Goal: Navigation & Orientation: Find specific page/section

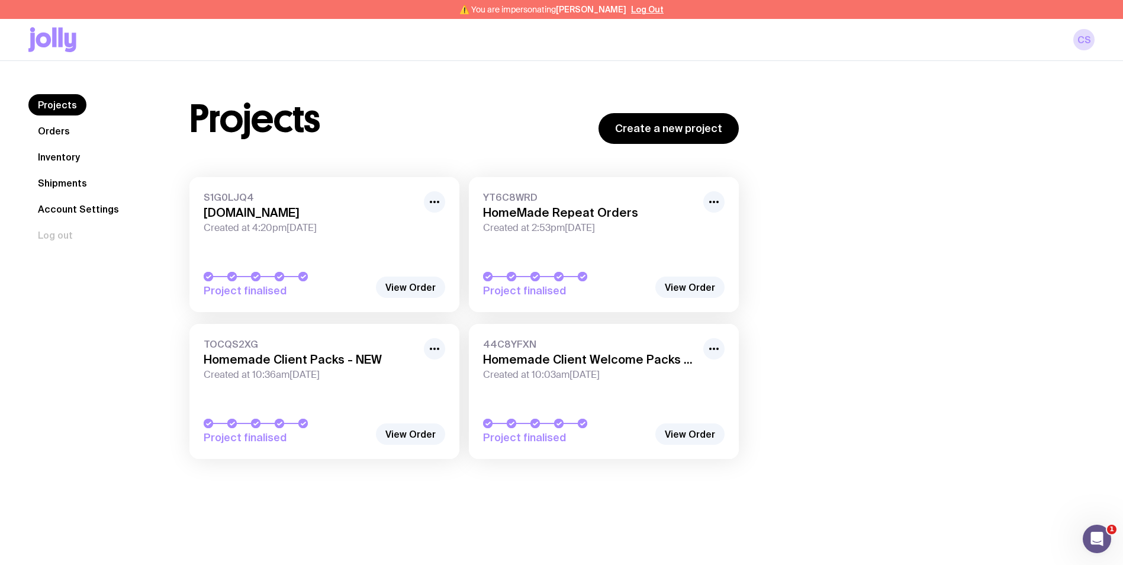
click at [79, 165] on link "Inventory" at bounding box center [58, 156] width 61 height 21
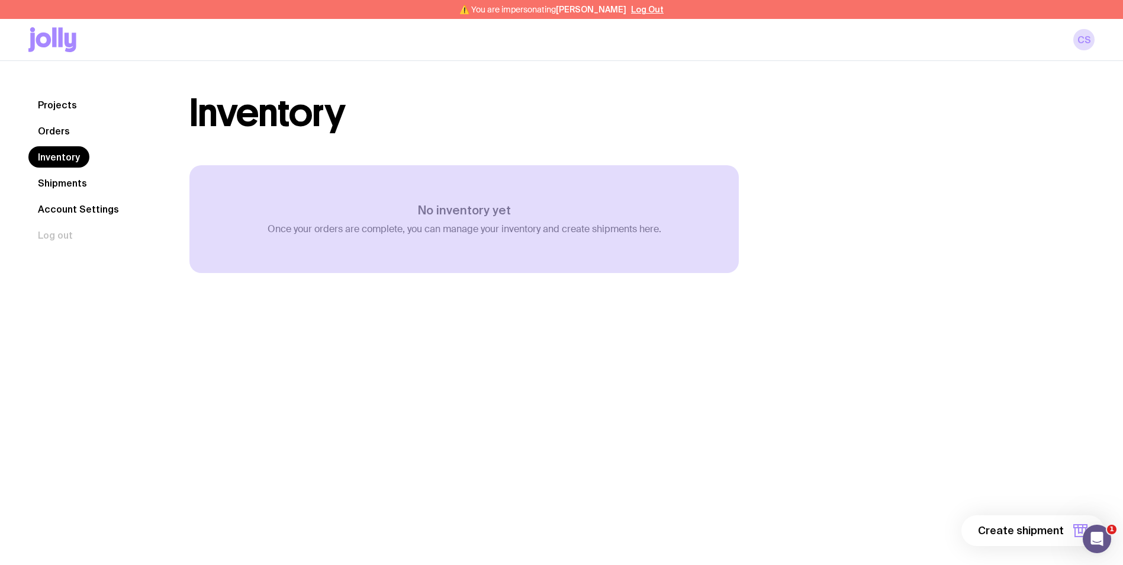
click at [67, 137] on link "Orders" at bounding box center [53, 130] width 51 height 21
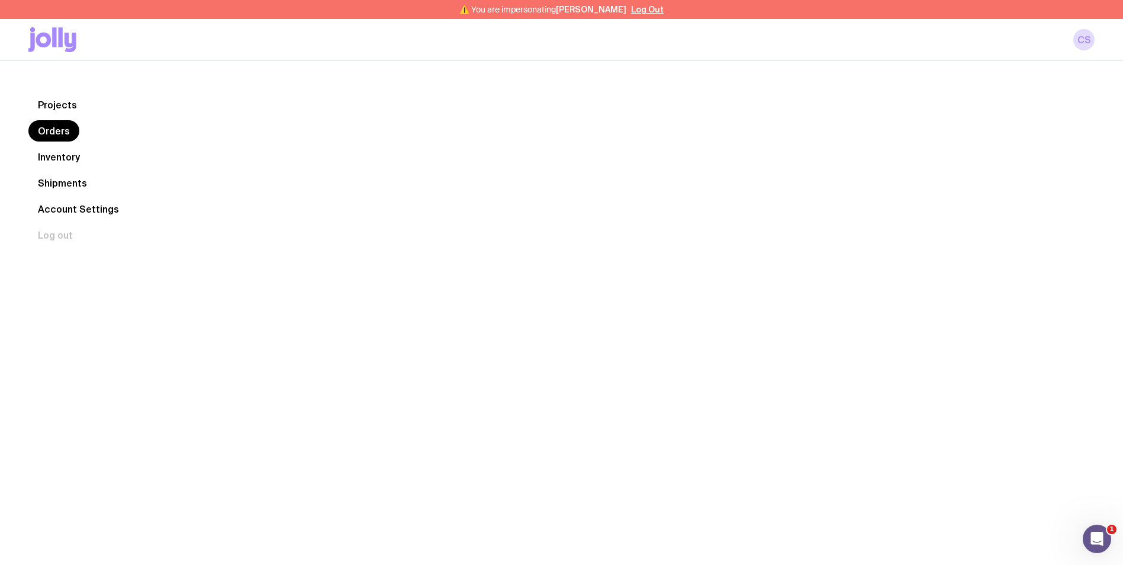
click at [63, 157] on link "Inventory" at bounding box center [58, 156] width 61 height 21
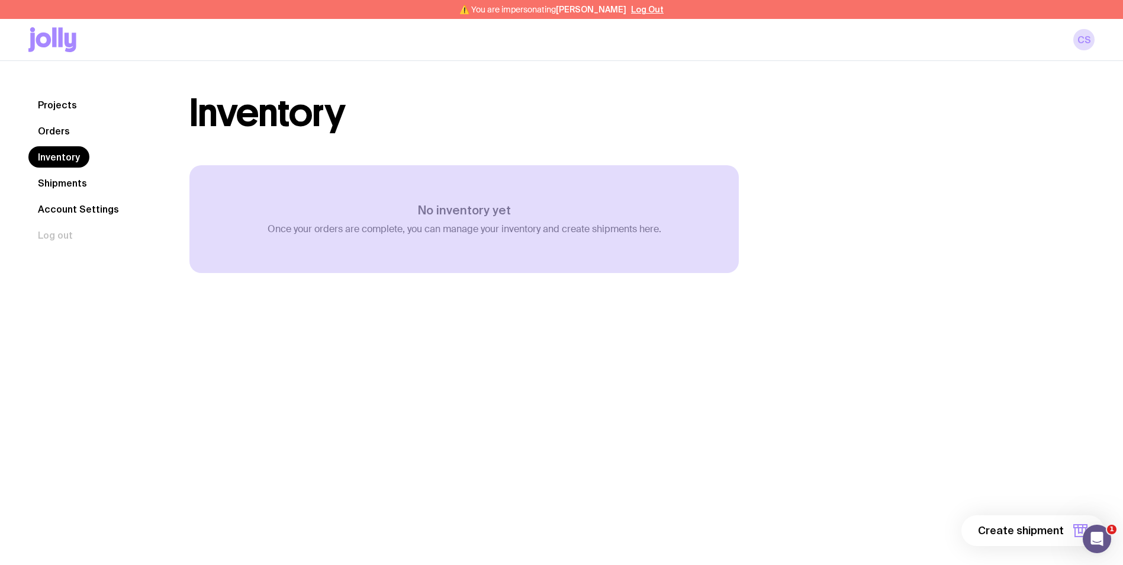
click at [67, 136] on link "Orders" at bounding box center [53, 130] width 51 height 21
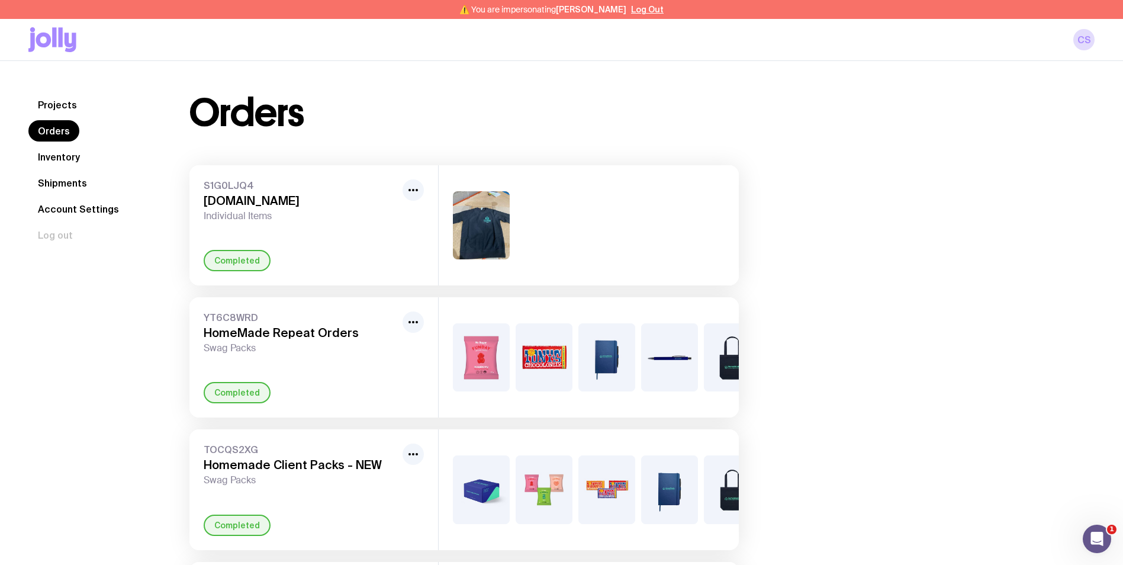
click at [66, 150] on link "Inventory" at bounding box center [58, 156] width 61 height 21
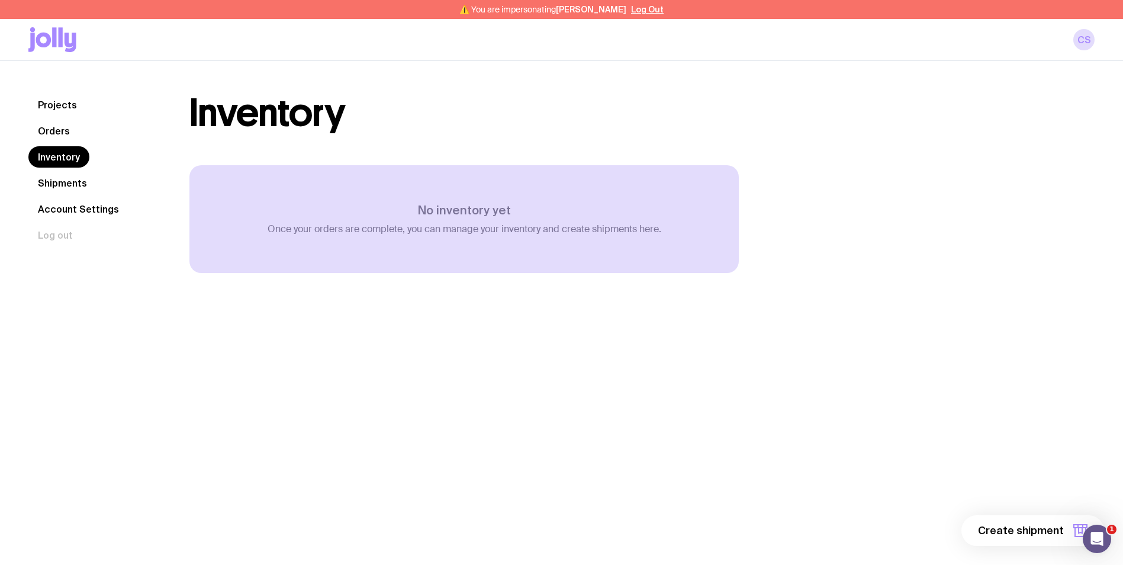
click at [66, 128] on link "Orders" at bounding box center [53, 130] width 51 height 21
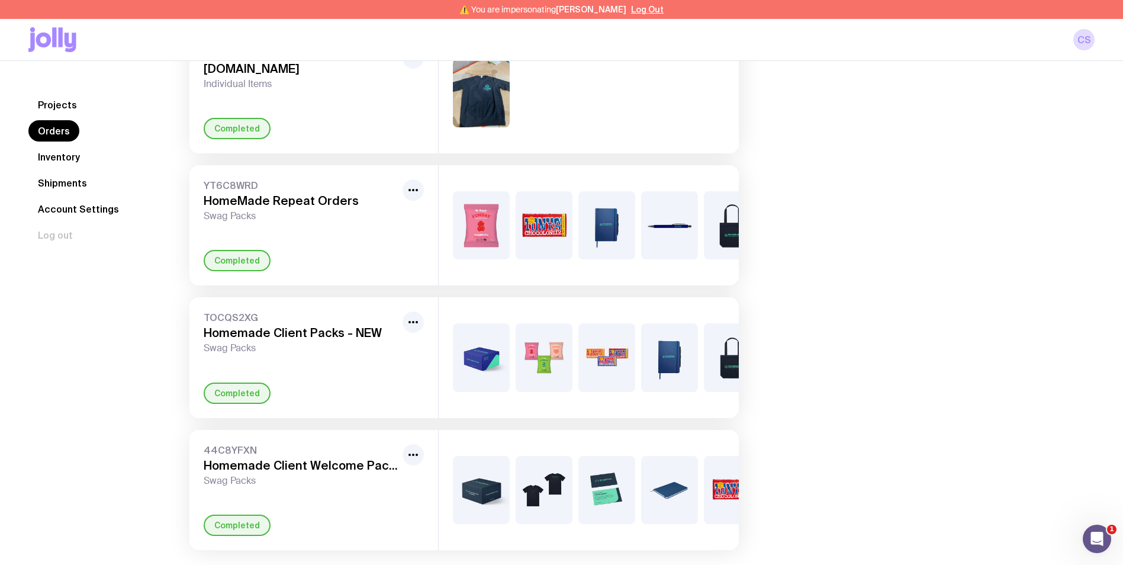
scroll to position [177, 0]
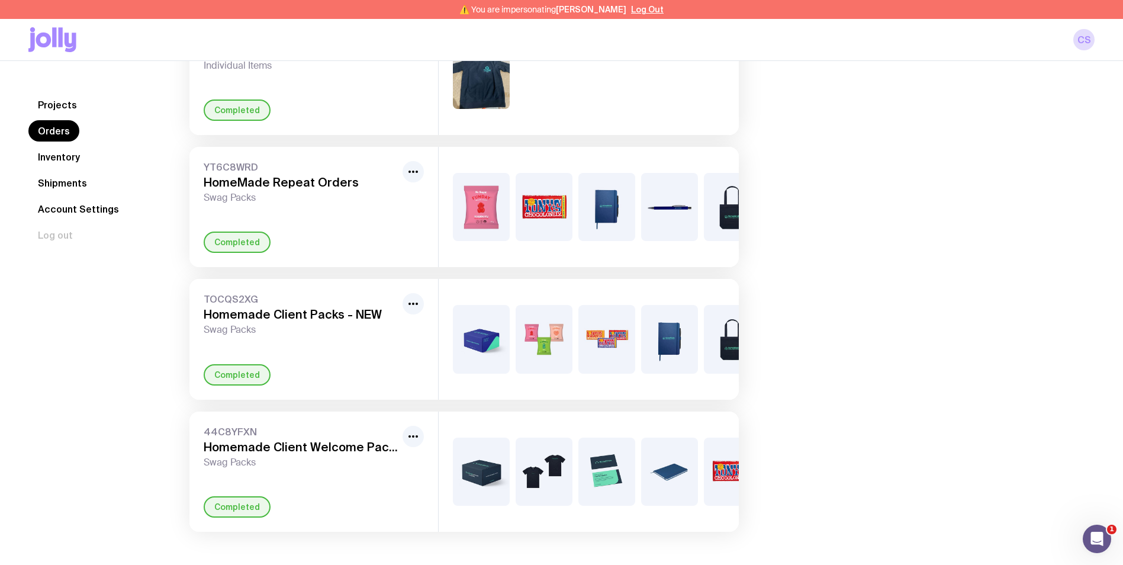
click at [69, 155] on link "Inventory" at bounding box center [58, 156] width 61 height 21
